Goal: Task Accomplishment & Management: Manage account settings

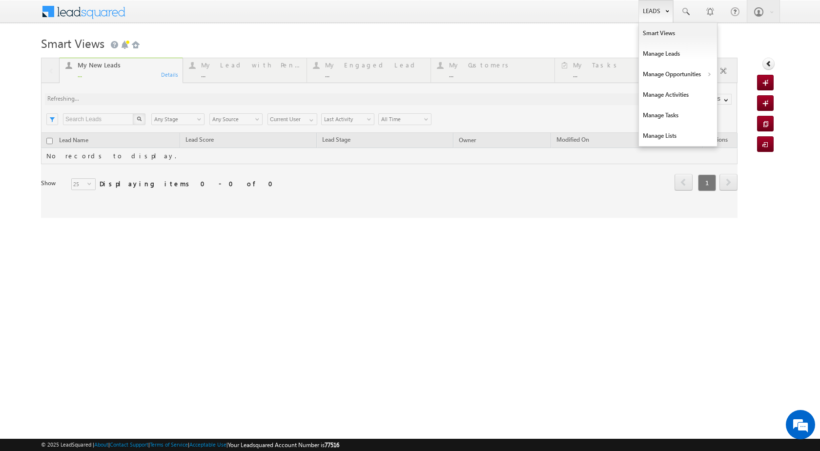
click at [669, 16] on link "Leads" at bounding box center [655, 11] width 35 height 22
click at [680, 77] on link "Manage Opportunities" at bounding box center [678, 74] width 78 height 21
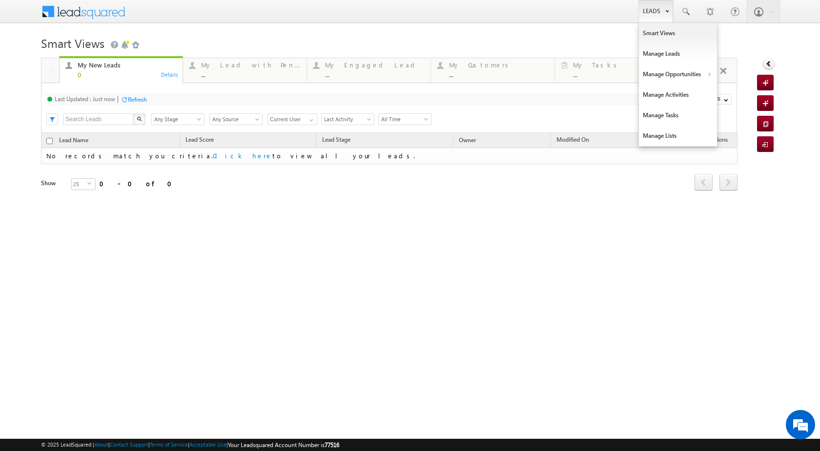
click at [646, 9] on link "Leads" at bounding box center [655, 11] width 35 height 22
click at [696, 75] on link "Manage Opportunities" at bounding box center [678, 74] width 78 height 21
click at [753, 99] on link "Customers Leads" at bounding box center [762, 95] width 89 height 21
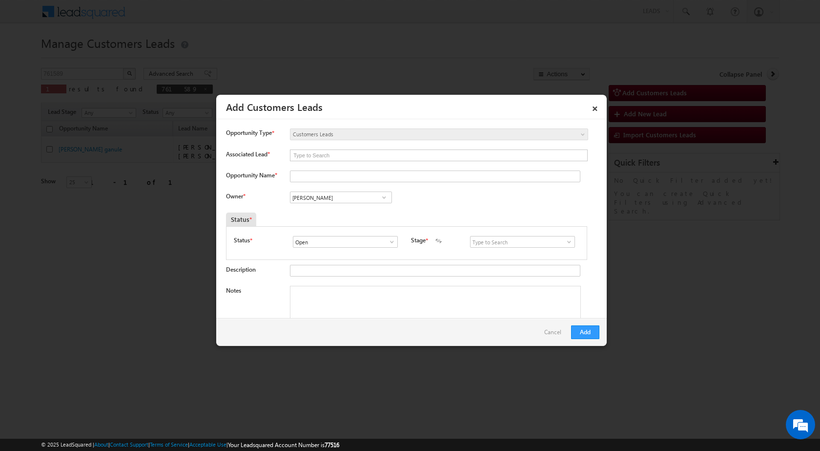
click at [597, 106] on link "×" at bounding box center [595, 106] width 17 height 17
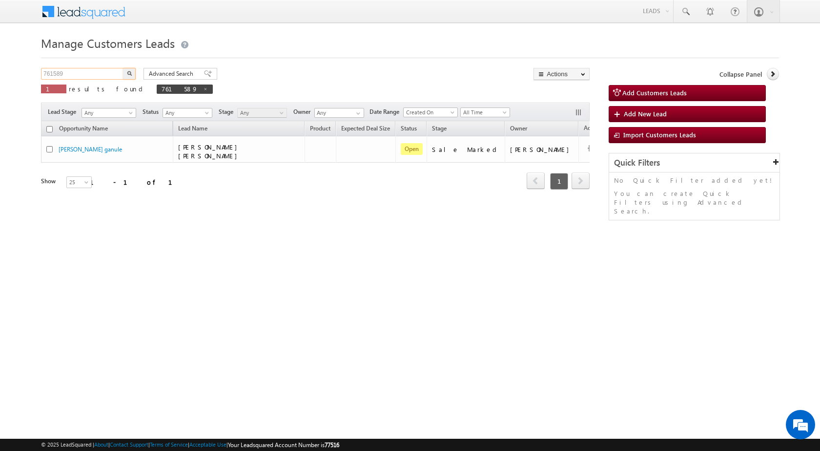
drag, startPoint x: 81, startPoint y: 73, endPoint x: 21, endPoint y: 66, distance: 60.5
click at [21, 66] on body "Menu [PERSON_NAME] sitar a7@ks erve." at bounding box center [410, 138] width 820 height 277
paste input "693068"
type input "693068"
click at [131, 73] on img "button" at bounding box center [129, 73] width 5 height 5
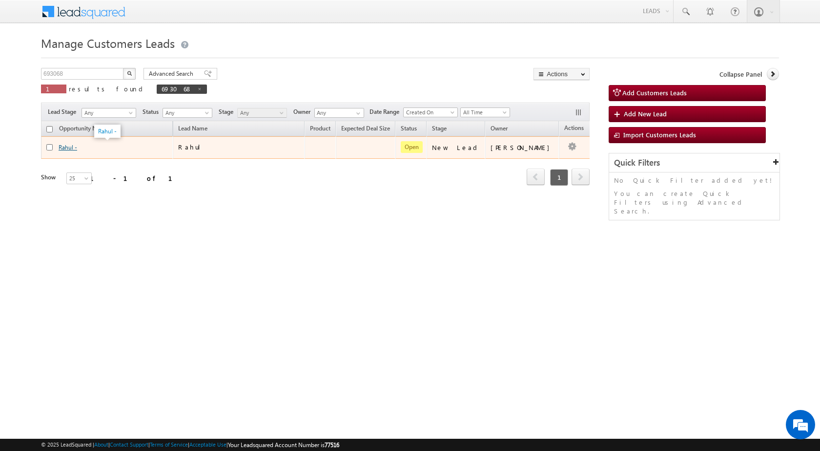
click at [65, 146] on link "Rahul -" at bounding box center [68, 147] width 19 height 7
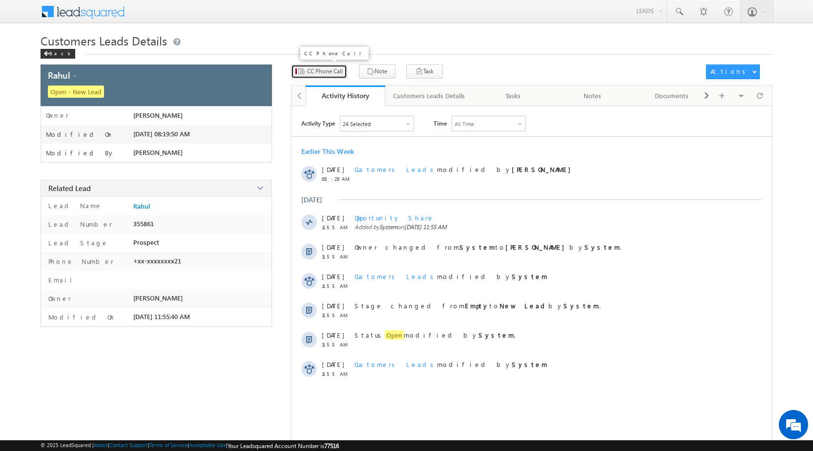
click at [317, 70] on span "CC Phone Call" at bounding box center [325, 71] width 36 height 9
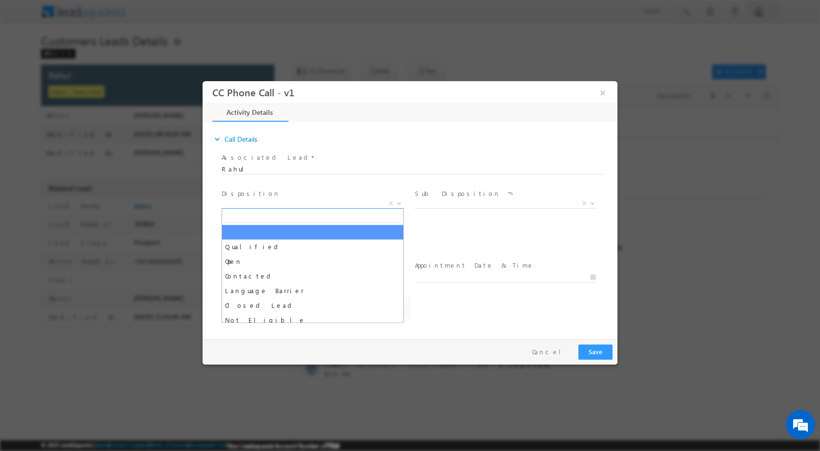
click at [398, 204] on span at bounding box center [398, 202] width 10 height 13
select select "amit.kumar2@sgrlimited.in"
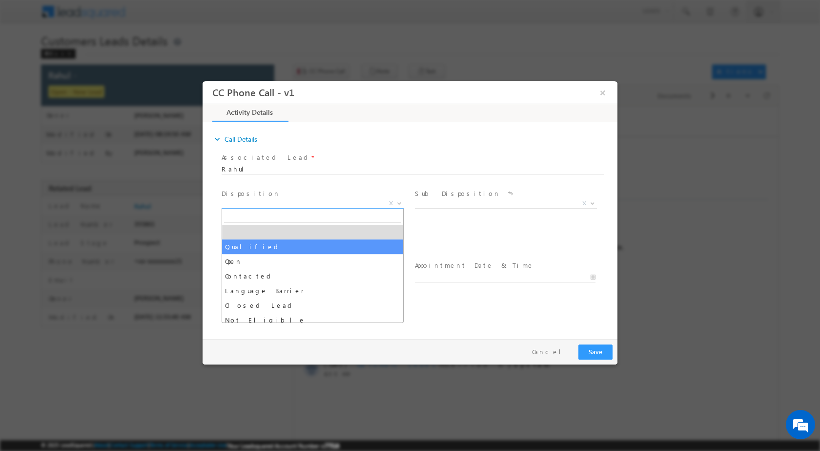
select select "Qualified"
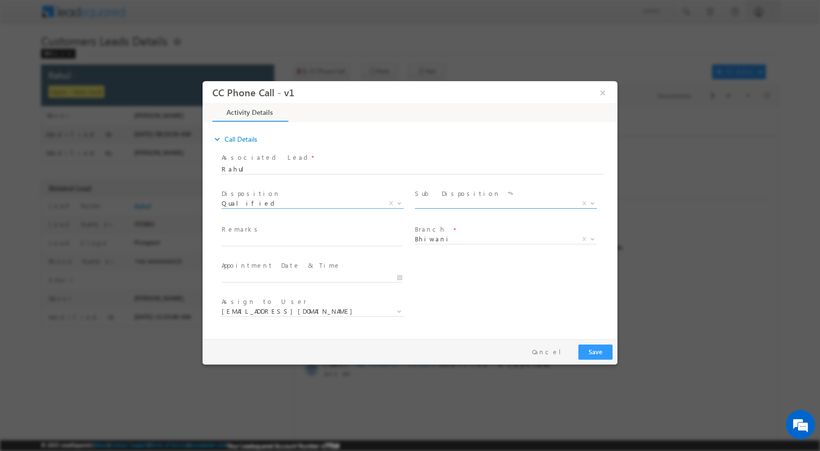
click at [595, 203] on b at bounding box center [593, 202] width 6 height 3
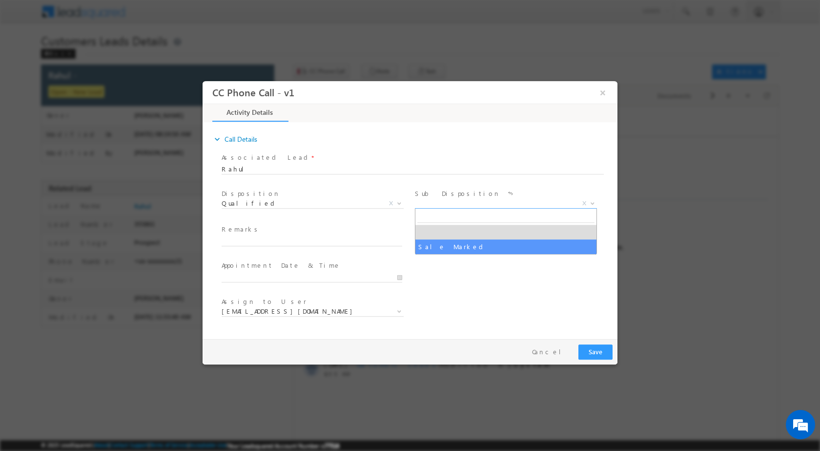
select select "Sale Marked"
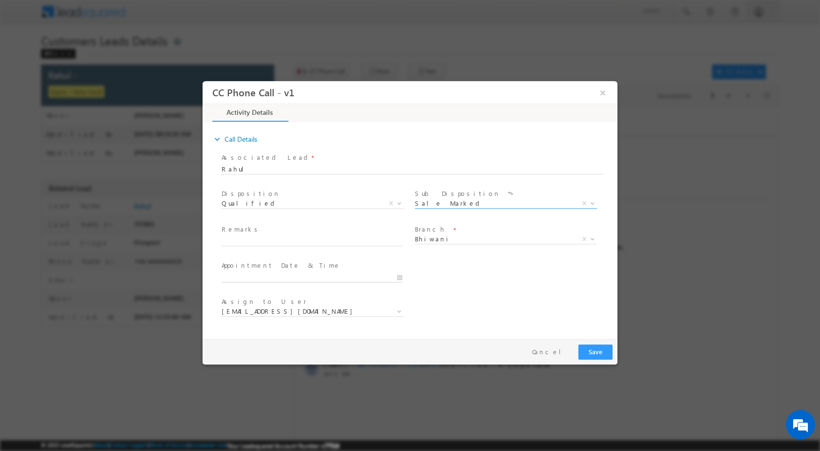
type input "08/16/2025 11:41 AM"
click at [399, 278] on input "08/16/2025 11:41 AM" at bounding box center [312, 277] width 181 height 10
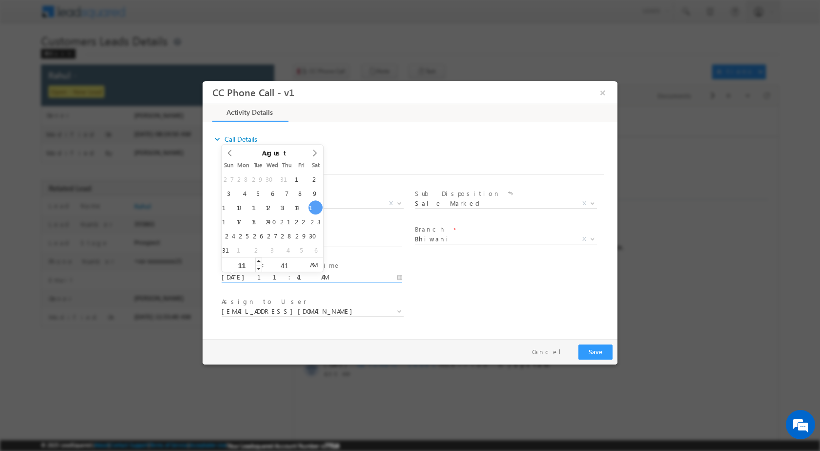
click at [244, 269] on div "11" at bounding box center [242, 264] width 41 height 15
click at [242, 260] on div "11" at bounding box center [242, 264] width 41 height 15
click at [282, 265] on input "41" at bounding box center [284, 265] width 41 height 6
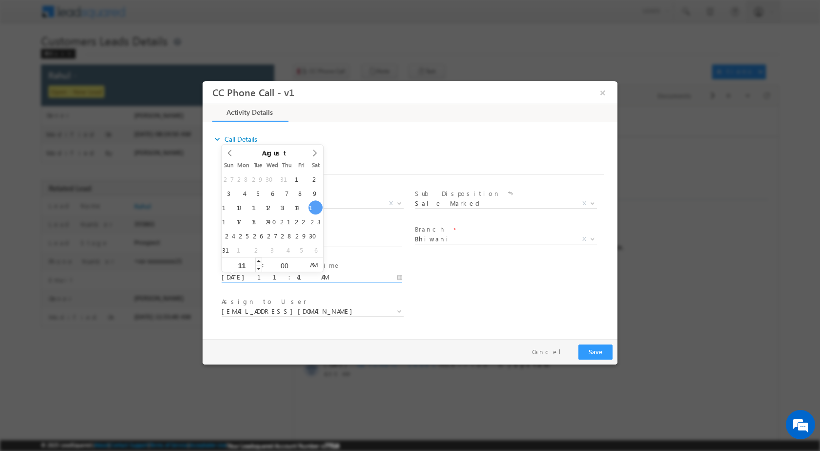
type input "00"
type input "08/16/2025 11:00 AM"
click at [243, 267] on input "11" at bounding box center [242, 265] width 41 height 6
type input "04"
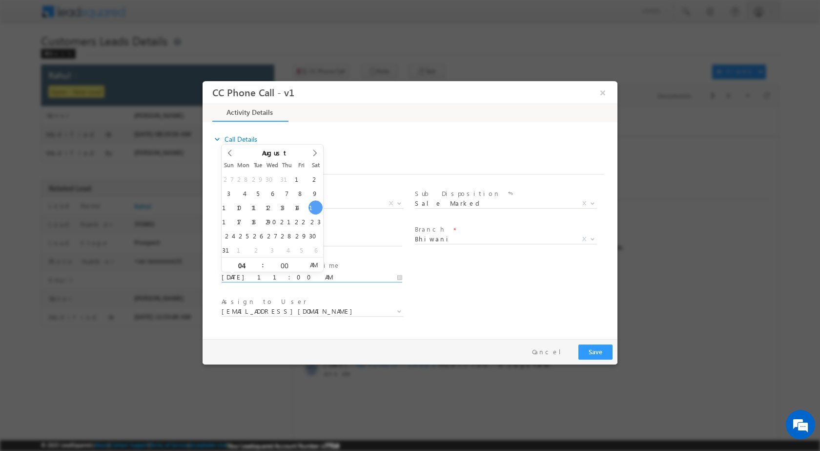
type input "08/16/2025 4:00 PM"
click at [313, 266] on span "AM" at bounding box center [314, 264] width 18 height 15
click at [482, 268] on div "User Branch * Appointment Date & Time * 08/16/2025 4:00 PM" at bounding box center [419, 276] width 398 height 36
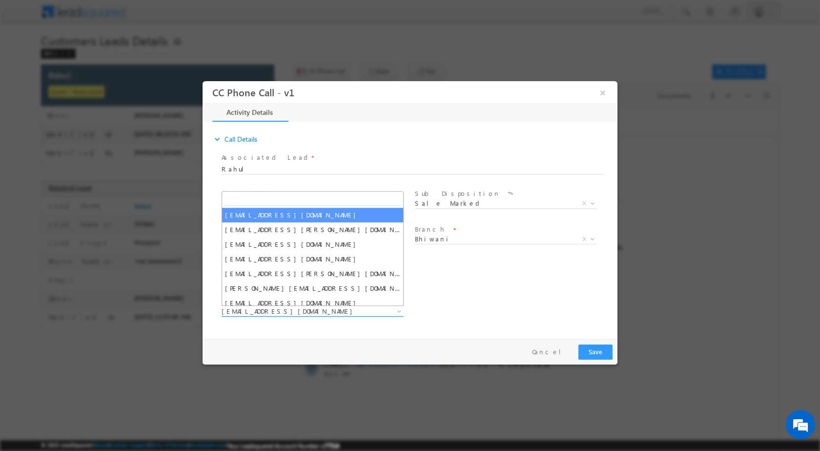
click at [397, 310] on b at bounding box center [399, 309] width 6 height 3
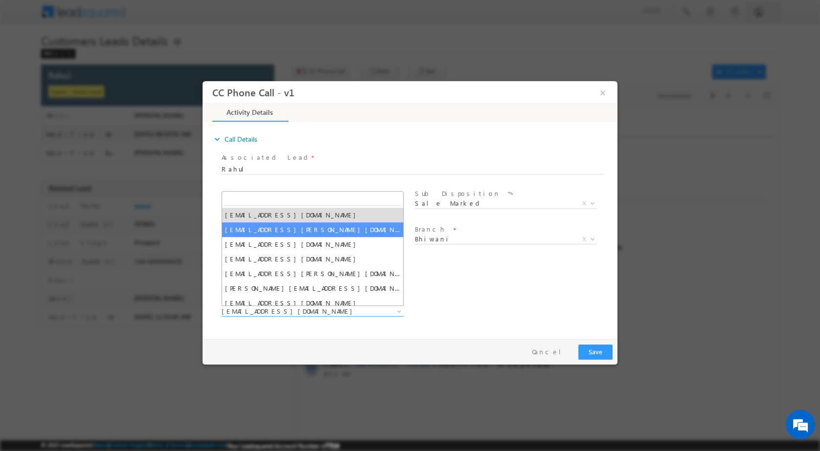
select select "gaurav.jangra@sgrlimited.in"
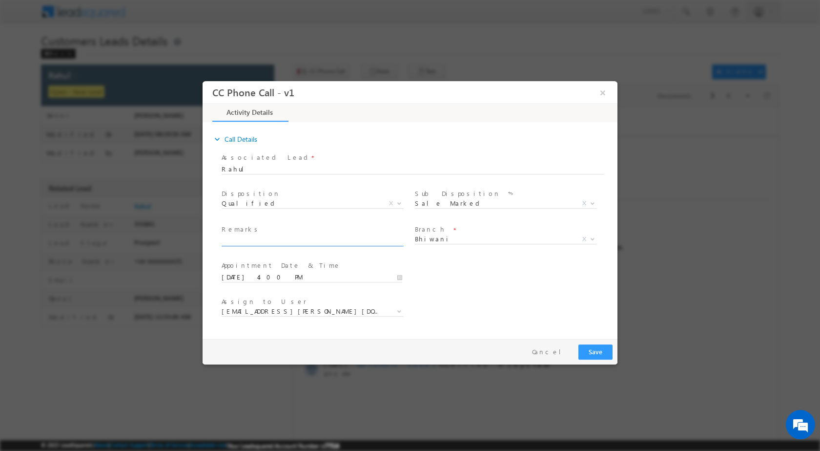
click at [257, 241] on input "text" at bounding box center [312, 241] width 181 height 10
paste input "16/08-Customer Name is Rahul Customer age is 23 yrs Loan Type is Construction L…"
type input "16/08-Customer Name is Rahul Customer age is 23 yrs Loan Type is Construction L…"
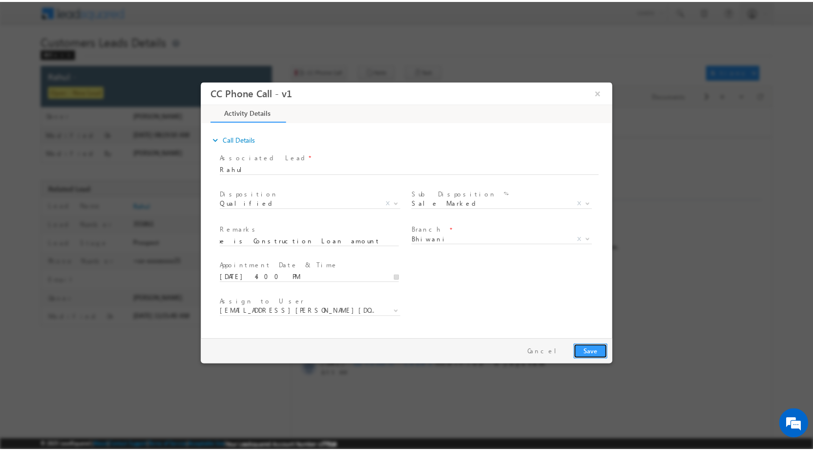
scroll to position [0, 0]
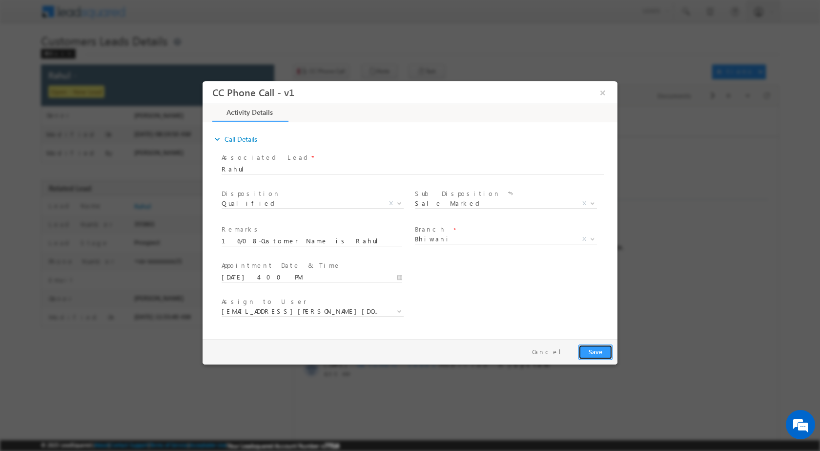
click at [595, 350] on button "Save" at bounding box center [595, 351] width 34 height 15
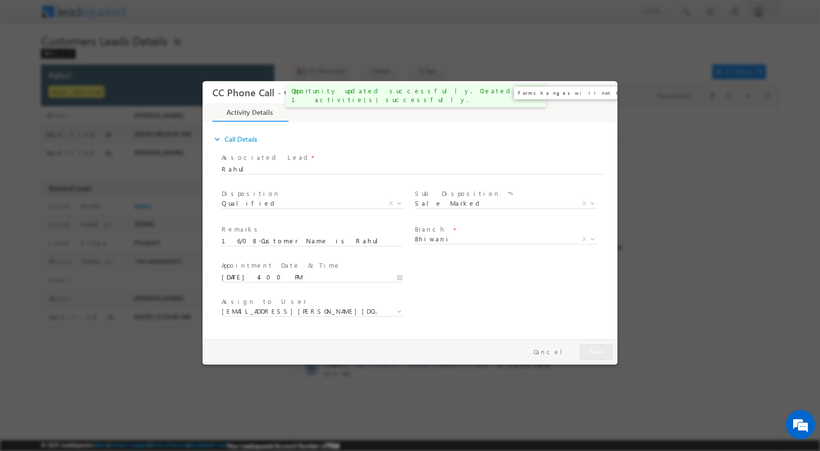
click at [602, 94] on button "×" at bounding box center [603, 92] width 17 height 18
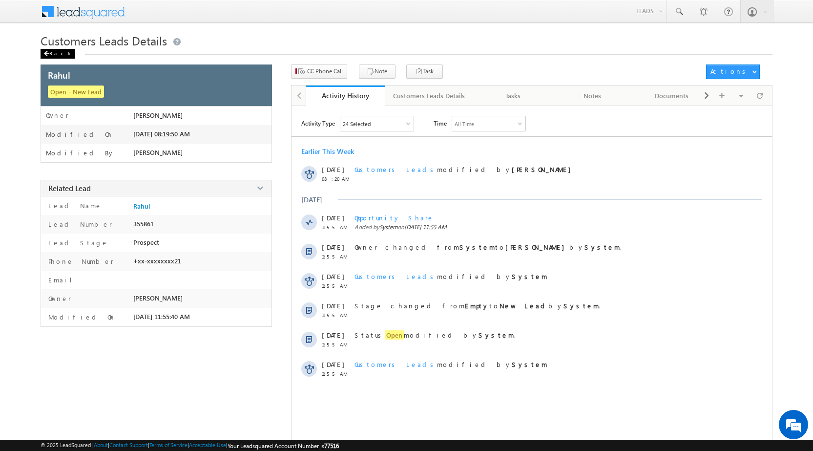
click at [53, 55] on div "Back" at bounding box center [58, 54] width 35 height 10
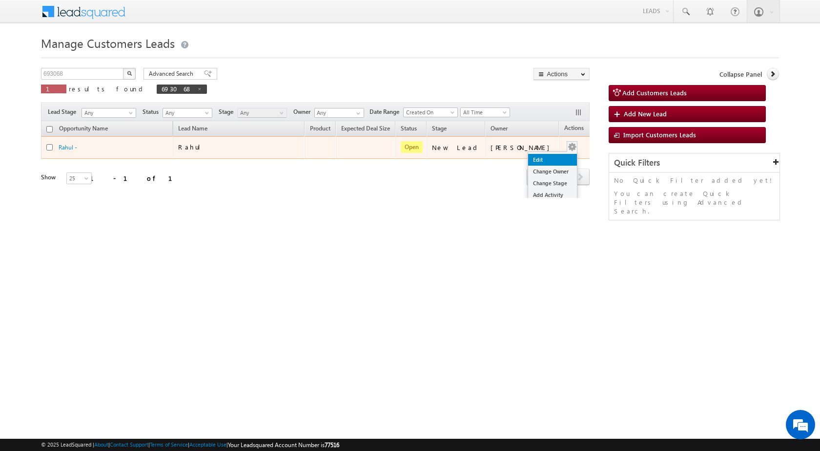
click at [545, 155] on link "Edit" at bounding box center [552, 160] width 49 height 12
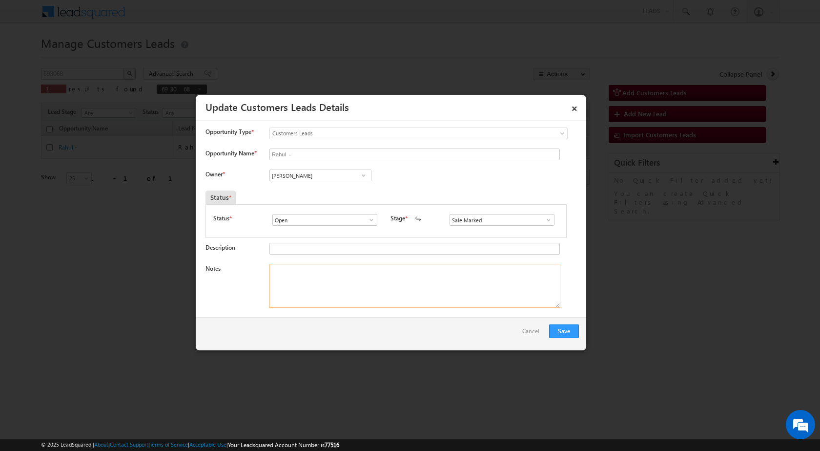
click at [337, 279] on textarea "Notes" at bounding box center [414, 286] width 291 height 44
paste textarea "16/08-Customer Name is Rahul Customer age is 23 yrs Loan Type is Construction L…"
type textarea "16/08-Customer Name is Rahul Customer age is 23 yrs Loan Type is Construction L…"
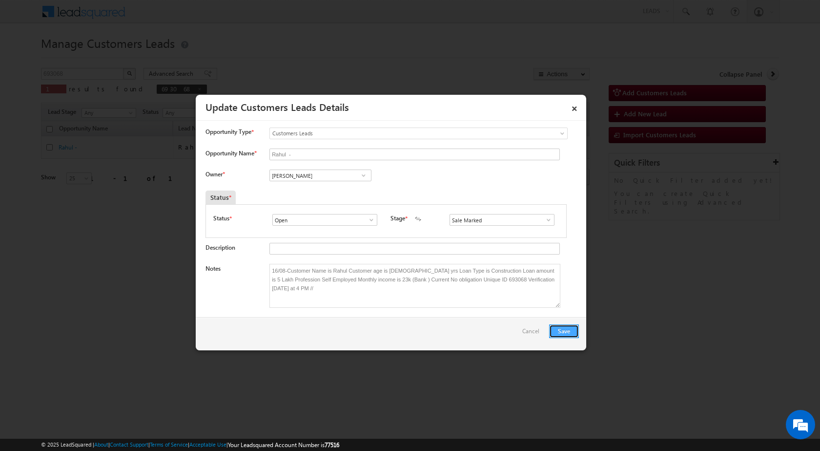
click at [558, 324] on button "Save" at bounding box center [564, 331] width 30 height 14
